Goal: Transaction & Acquisition: Purchase product/service

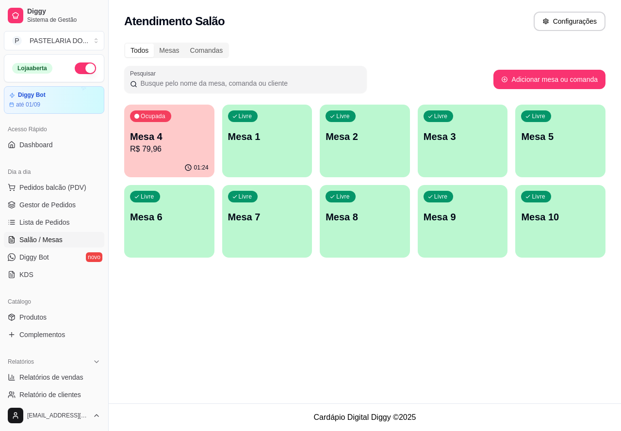
click at [76, 65] on button "button" at bounding box center [85, 69] width 21 height 12
click at [66, 187] on span "Pedidos balcão (PDV)" at bounding box center [52, 188] width 67 height 10
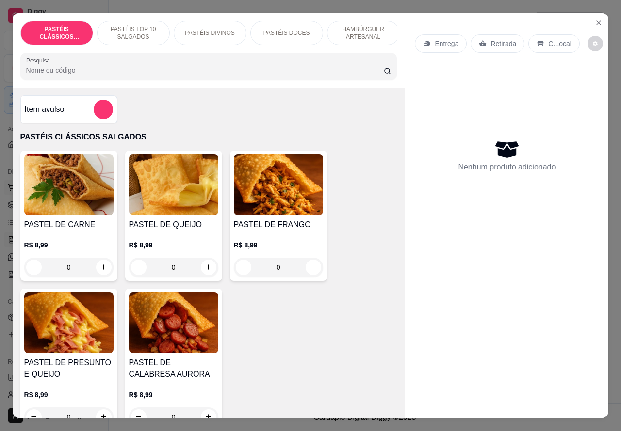
click at [205, 271] on icon "increase-product-quantity" at bounding box center [208, 267] width 7 height 7
type input "1"
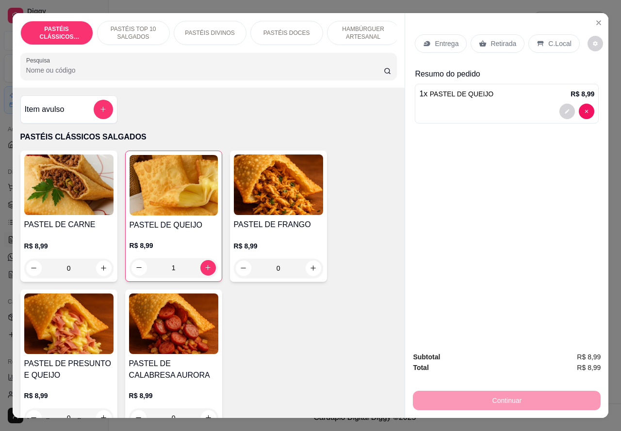
click at [498, 39] on p "Retirada" at bounding box center [503, 44] width 26 height 10
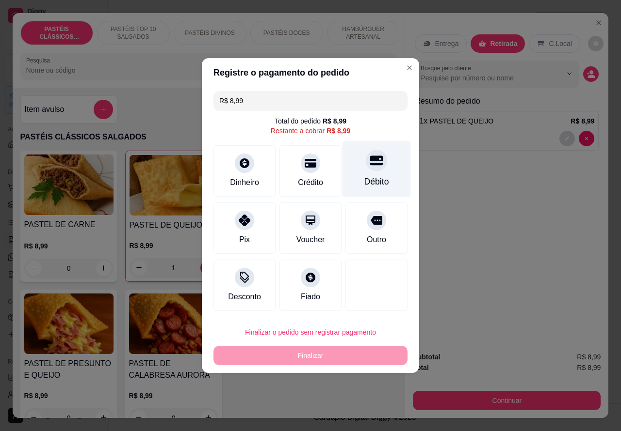
click at [379, 167] on div "Débito" at bounding box center [376, 169] width 68 height 57
type input "R$ 0,00"
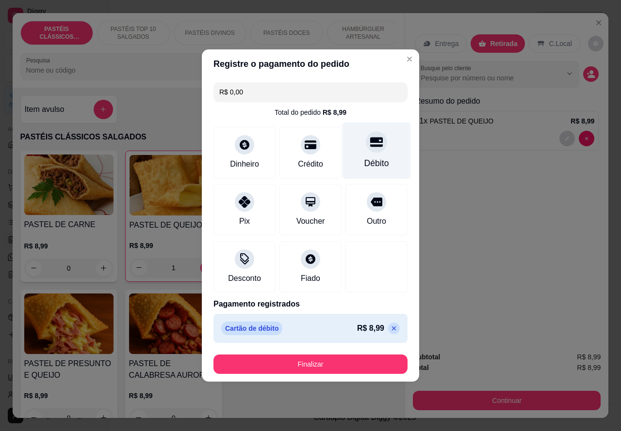
click at [365, 359] on button "Finalizar" at bounding box center [310, 364] width 194 height 19
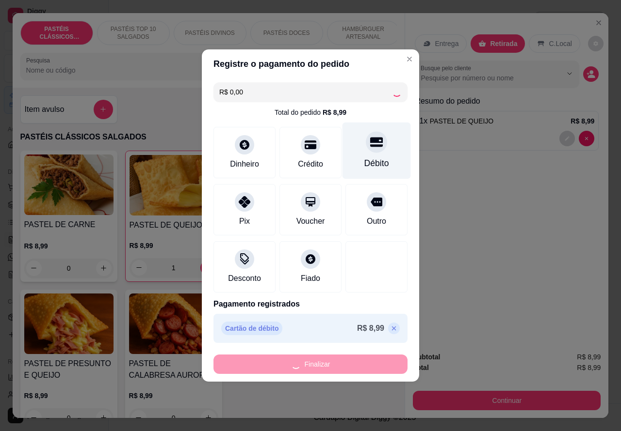
type input "0"
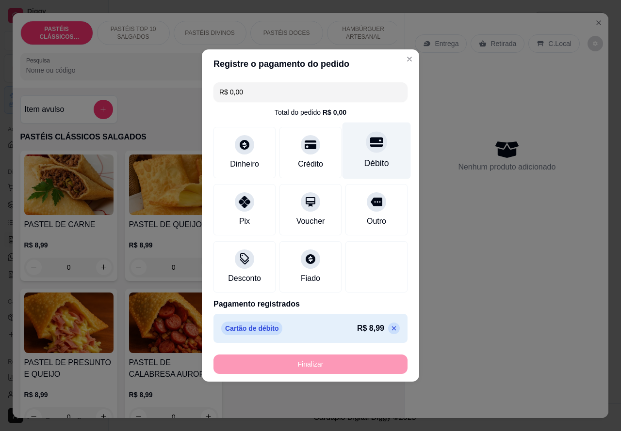
type input "-R$ 8,99"
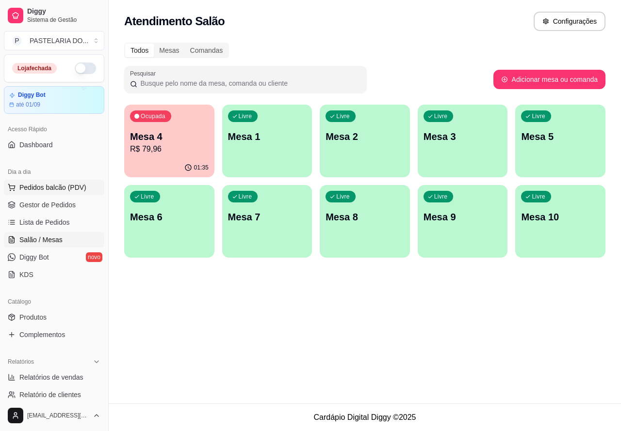
click at [71, 187] on span "Pedidos balcão (PDV)" at bounding box center [52, 188] width 67 height 10
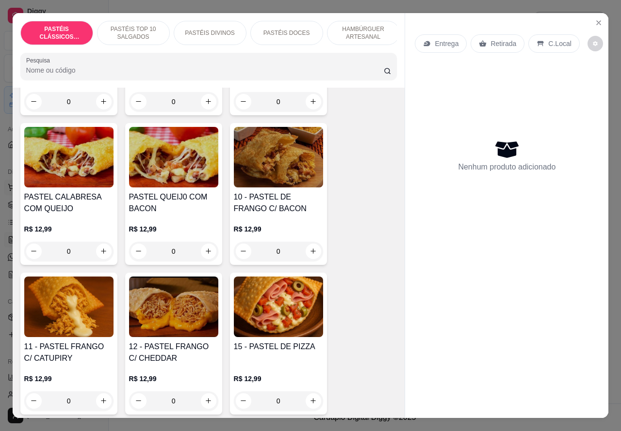
scroll to position [823, 0]
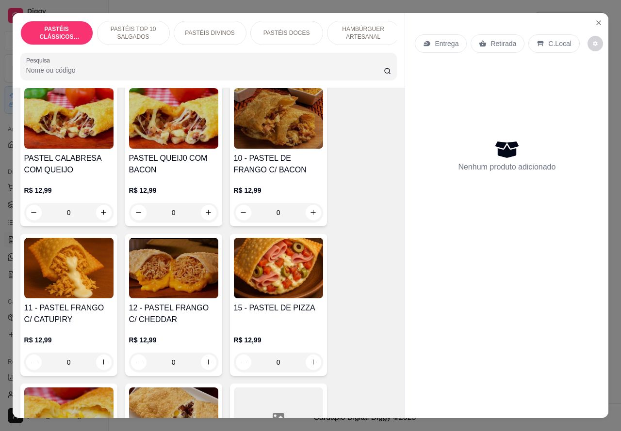
click at [98, 362] on div "0" at bounding box center [68, 362] width 89 height 19
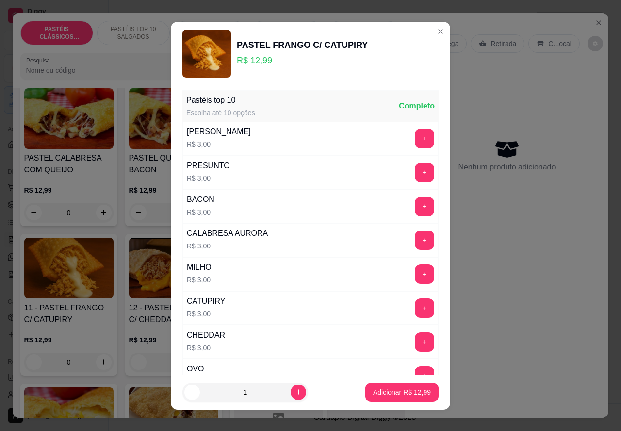
click at [295, 392] on icon "increase-product-quantity" at bounding box center [298, 392] width 7 height 7
type input "2"
click at [379, 392] on p "Adicionar R$ 25,98" at bounding box center [402, 392] width 56 height 9
type input "2"
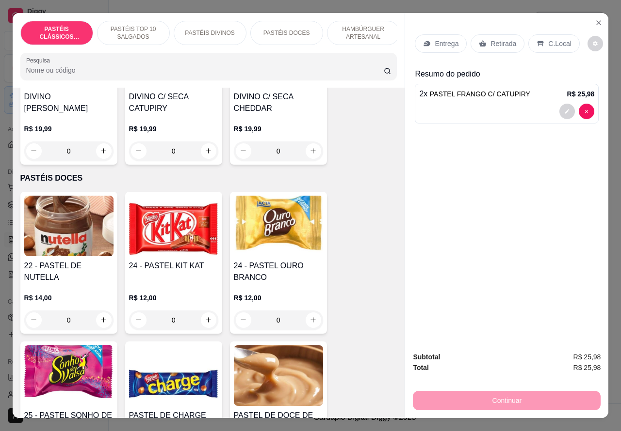
scroll to position [1703, 0]
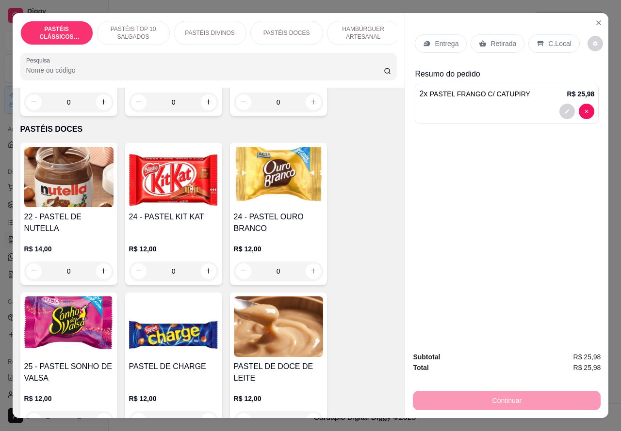
click at [309, 275] on icon "increase-product-quantity" at bounding box center [312, 271] width 7 height 7
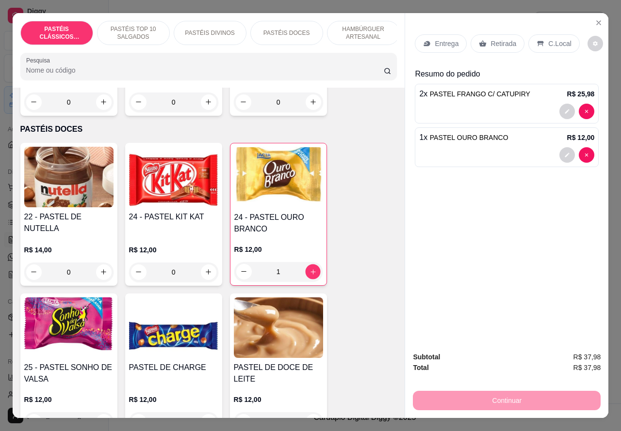
click at [310, 274] on icon "increase-product-quantity" at bounding box center [312, 272] width 5 height 5
type input "2"
click at [494, 39] on p "Retirada" at bounding box center [503, 44] width 26 height 10
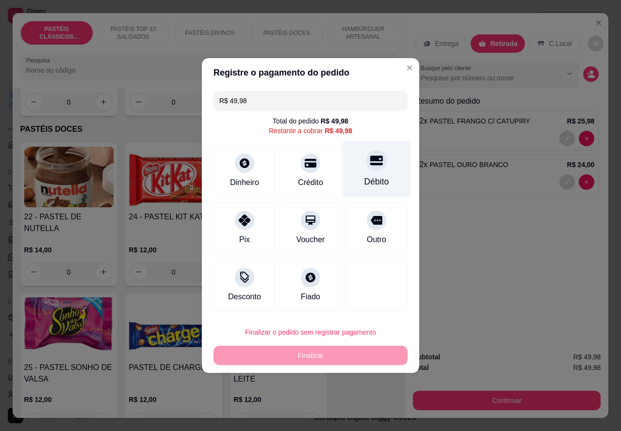
click at [368, 171] on div at bounding box center [376, 160] width 21 height 21
type input "R$ 0,00"
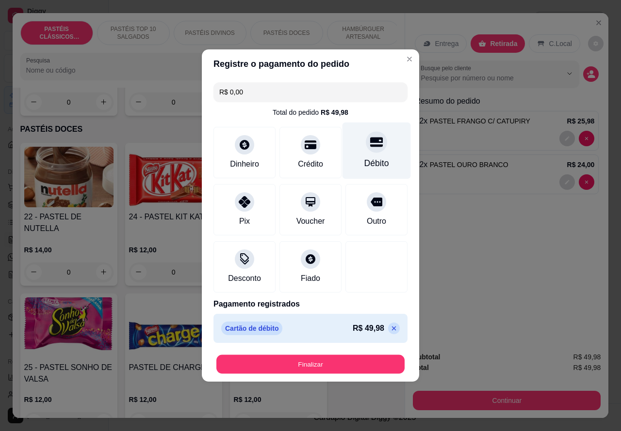
click at [357, 362] on button "Finalizar" at bounding box center [310, 364] width 188 height 19
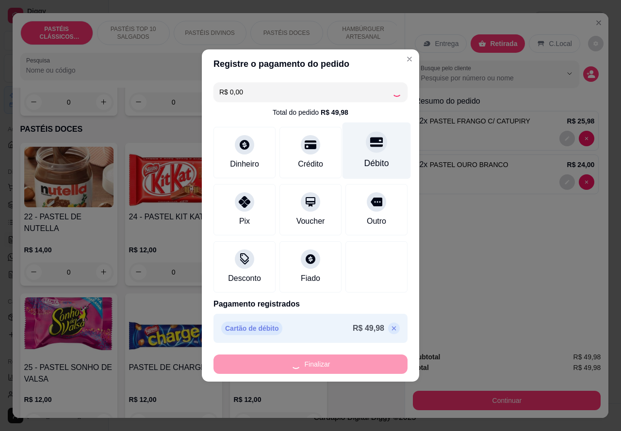
type input "0"
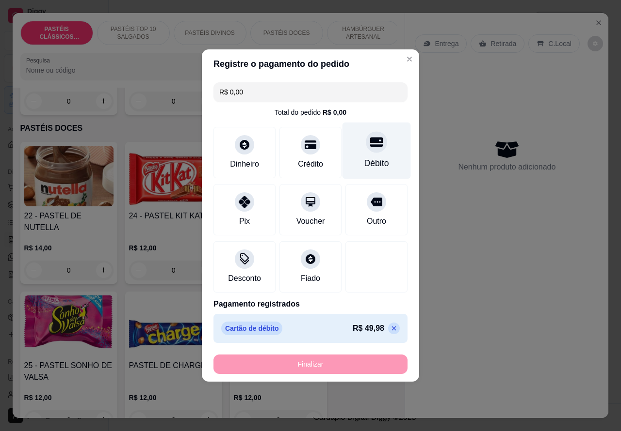
type input "-R$ 49,98"
